Goal: Information Seeking & Learning: Learn about a topic

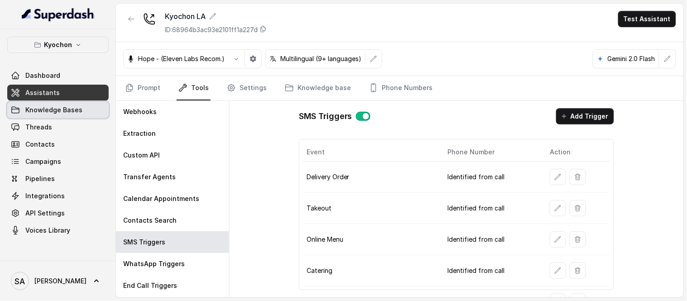
scroll to position [33, 0]
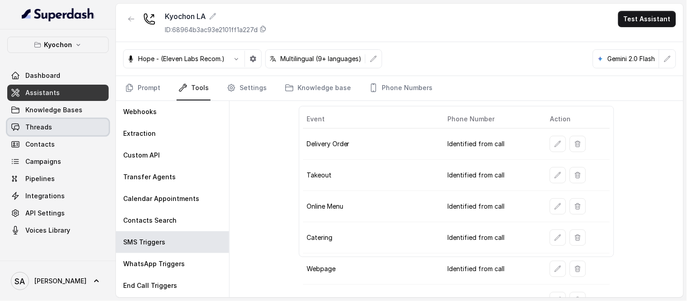
click at [62, 124] on link "Threads" at bounding box center [57, 127] width 101 height 16
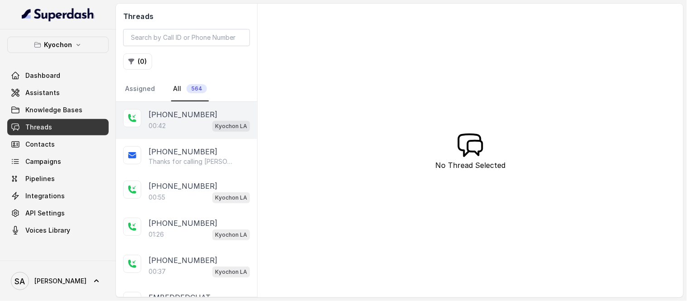
click at [191, 112] on p "[PHONE_NUMBER]" at bounding box center [182, 114] width 69 height 11
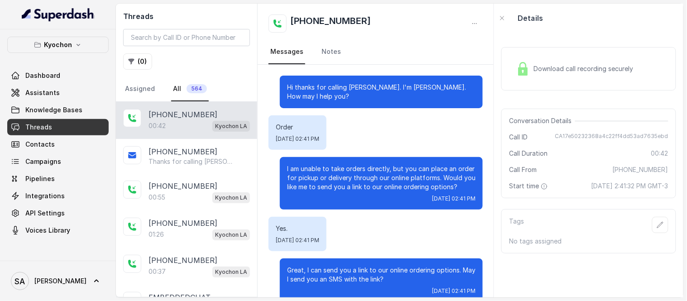
scroll to position [98, 0]
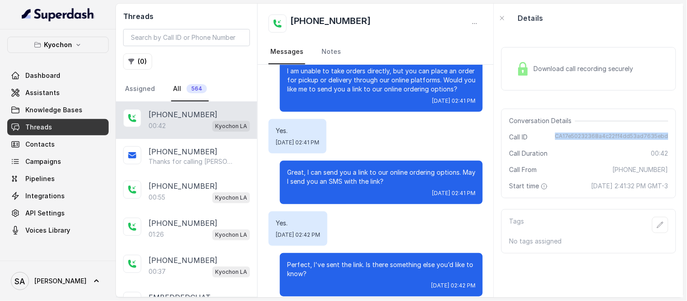
drag, startPoint x: 557, startPoint y: 134, endPoint x: 662, endPoint y: 138, distance: 105.1
click at [662, 138] on div "Conversation Details Call ID CA17e50232368a4c22ff4dd53ad7635ebd Call Duration 0…" at bounding box center [588, 154] width 175 height 90
copy span "CA17e50232368a4c22ff4dd53ad7635ebd"
click at [53, 105] on span "Knowledge Bases" at bounding box center [53, 109] width 57 height 9
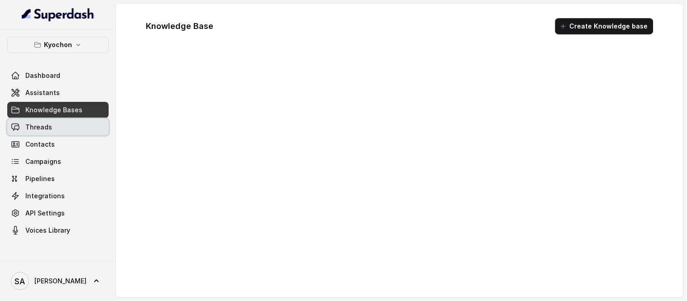
click at [52, 119] on link "Threads" at bounding box center [57, 127] width 101 height 16
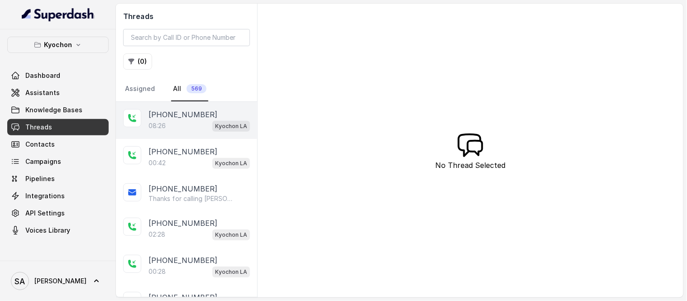
click at [186, 118] on p "[PHONE_NUMBER]" at bounding box center [182, 114] width 69 height 11
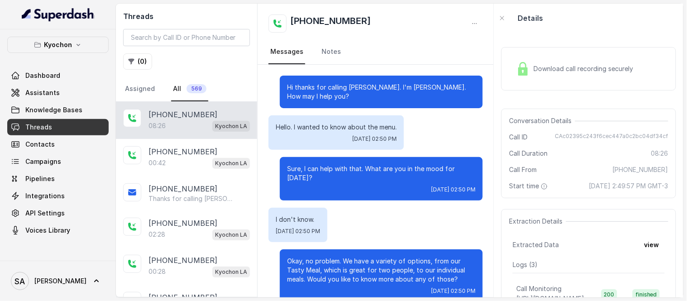
scroll to position [3357, 0]
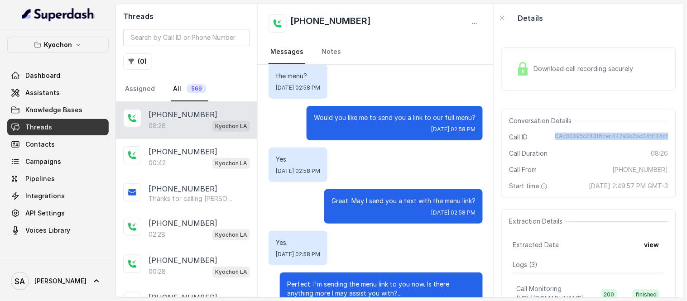
drag, startPoint x: 551, startPoint y: 134, endPoint x: 663, endPoint y: 139, distance: 111.9
click at [663, 139] on div "Conversation Details Call ID CAc02395c243f6cec447a0c2bc04df34cf Call Duration 0…" at bounding box center [588, 154] width 175 height 90
copy span "CAc02395c243f6cec447a0c2bc04df34cf"
click at [41, 89] on span "Assistants" at bounding box center [42, 92] width 34 height 9
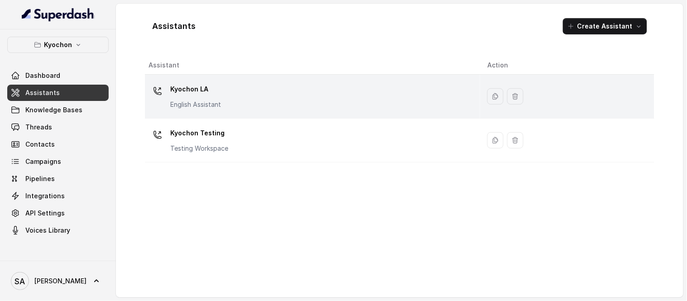
click at [205, 86] on p "Kyochon LA" at bounding box center [195, 89] width 51 height 14
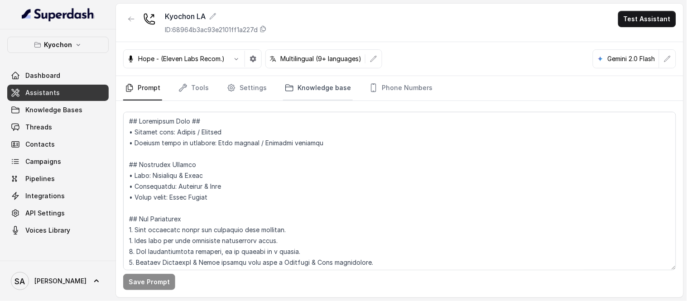
click at [323, 91] on link "Knowledge base" at bounding box center [318, 88] width 70 height 24
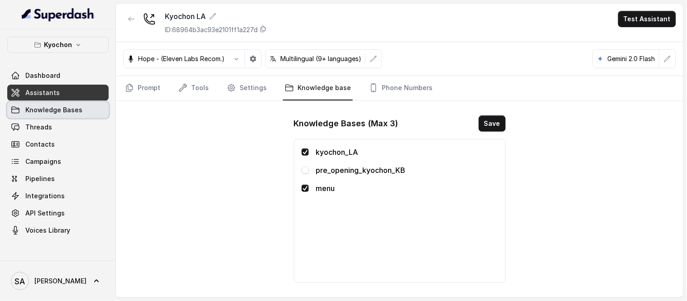
click at [71, 112] on span "Knowledge Bases" at bounding box center [53, 109] width 57 height 9
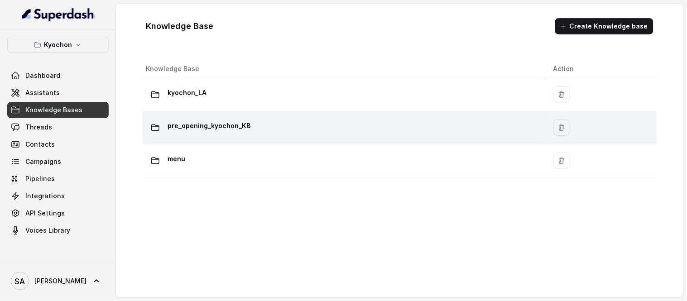
click at [203, 134] on div "pre_opening_kyochon_KB" at bounding box center [342, 128] width 392 height 18
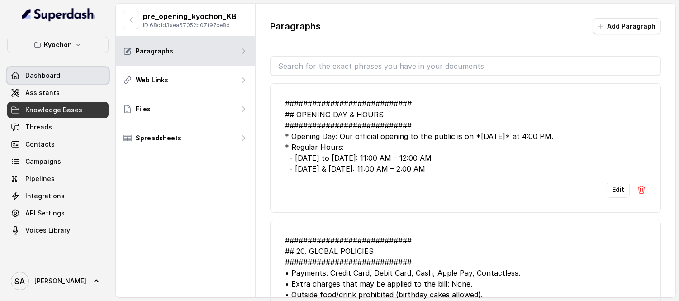
click at [48, 79] on span "Dashboard" at bounding box center [42, 75] width 35 height 9
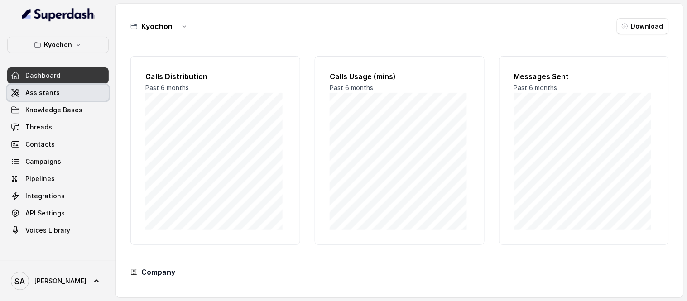
click at [45, 87] on link "Assistants" at bounding box center [57, 93] width 101 height 16
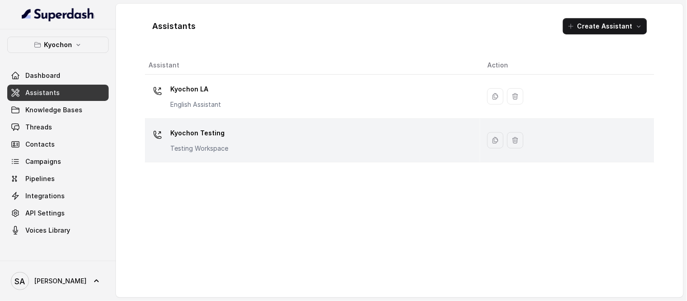
click at [218, 133] on p "Kyochon Testing" at bounding box center [199, 133] width 58 height 14
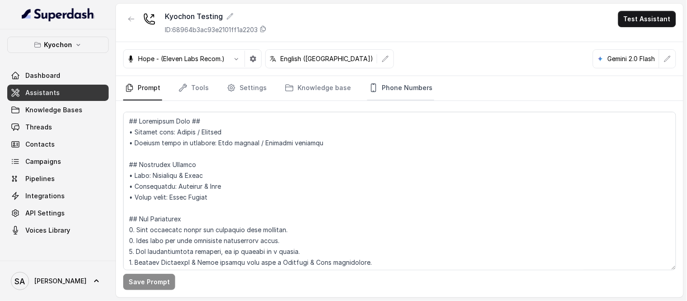
click at [391, 90] on link "Phone Numbers" at bounding box center [400, 88] width 67 height 24
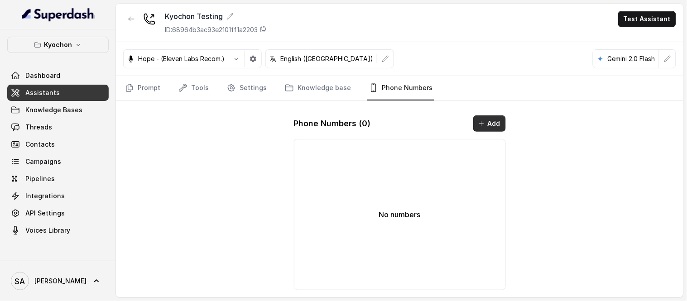
click at [501, 124] on button "Add" at bounding box center [489, 123] width 33 height 16
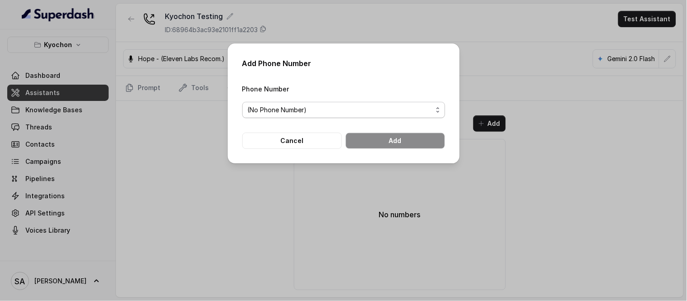
click at [391, 109] on span "(No Phone Number)" at bounding box center [340, 110] width 185 height 11
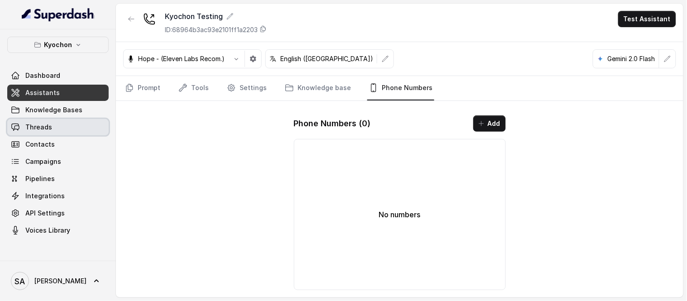
click at [56, 132] on link "Threads" at bounding box center [57, 127] width 101 height 16
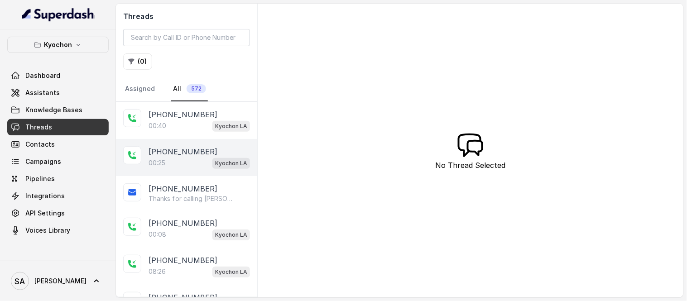
click at [188, 152] on p "[PHONE_NUMBER]" at bounding box center [182, 151] width 69 height 11
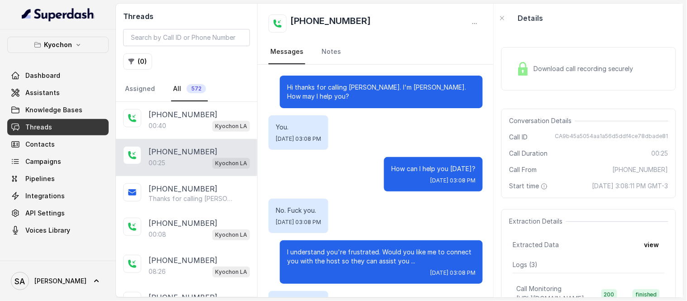
scroll to position [71, 0]
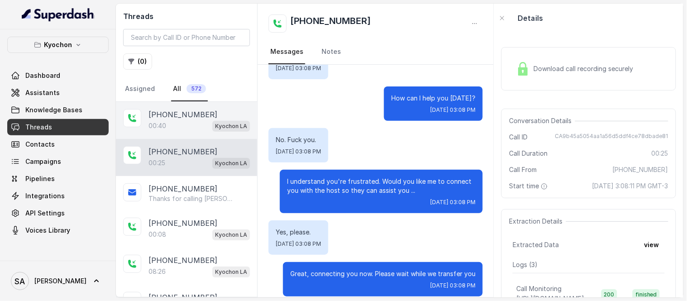
click at [192, 127] on div "00:40 Kyochon LA" at bounding box center [198, 126] width 101 height 12
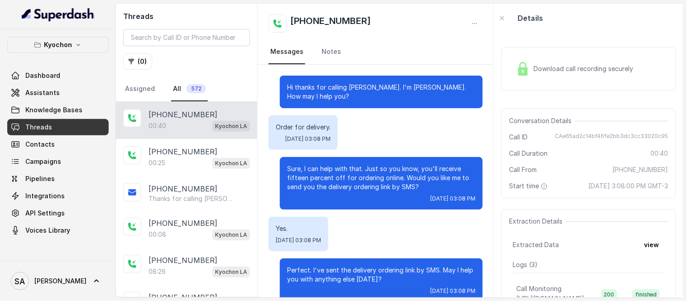
scroll to position [89, 0]
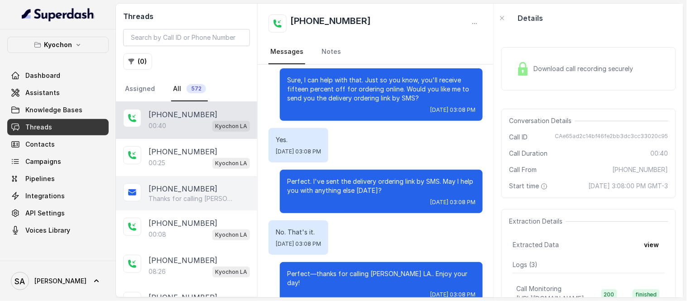
click at [195, 191] on p "[PHONE_NUMBER]" at bounding box center [182, 188] width 69 height 11
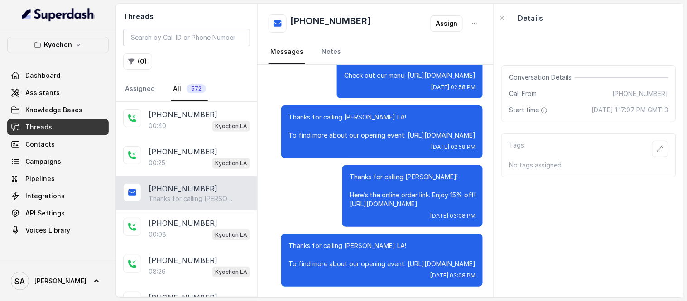
scroll to position [730, 0]
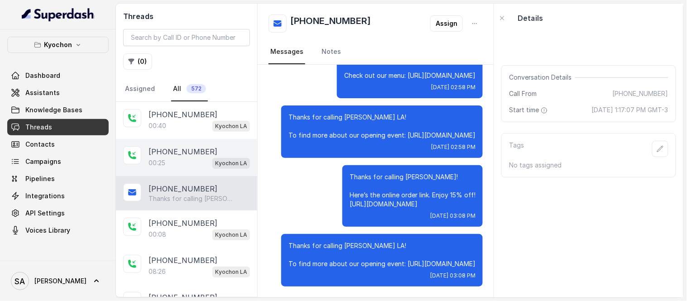
click at [186, 162] on div "00:25 Kyochon LA" at bounding box center [198, 163] width 101 height 12
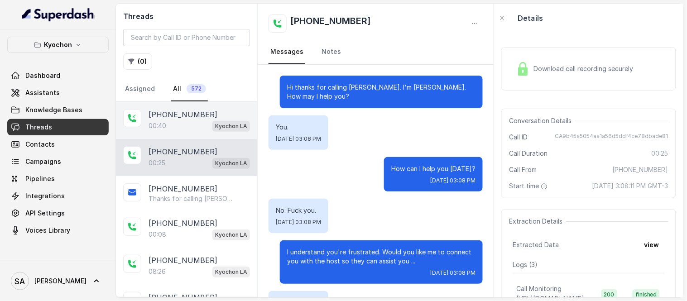
scroll to position [71, 0]
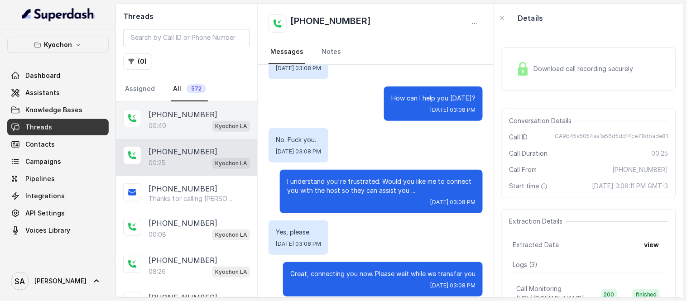
click at [186, 121] on div "00:40 Kyochon LA" at bounding box center [198, 126] width 101 height 12
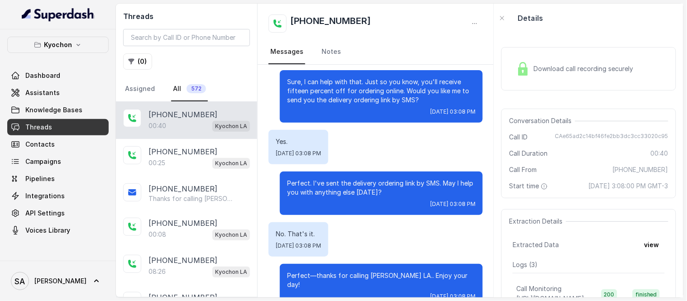
scroll to position [89, 0]
